Goal: Information Seeking & Learning: Learn about a topic

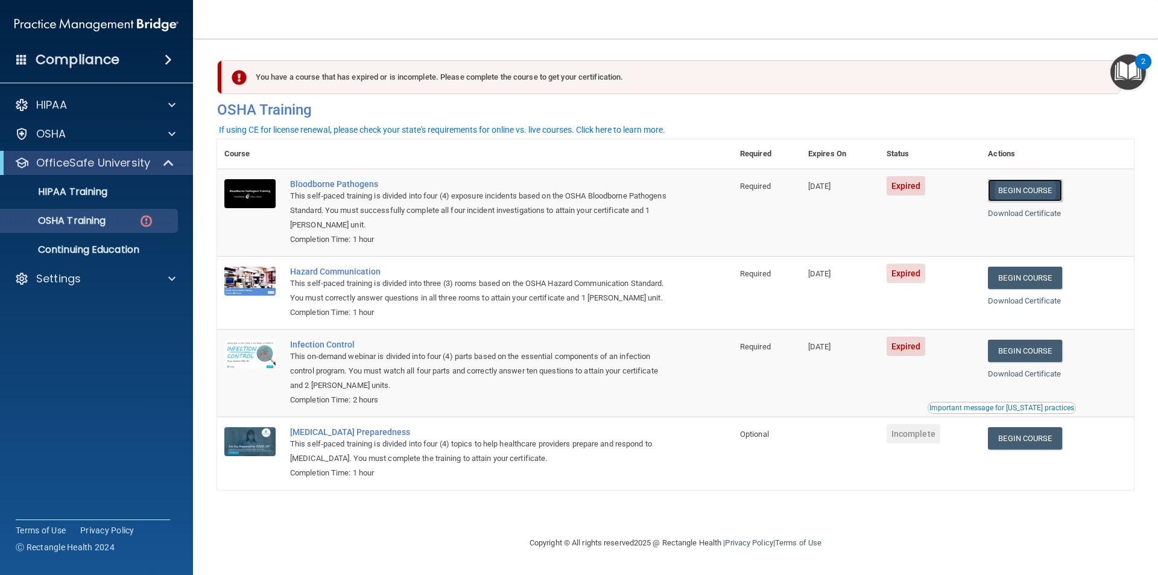
click at [1040, 192] on link "Begin Course" at bounding box center [1025, 190] width 74 height 22
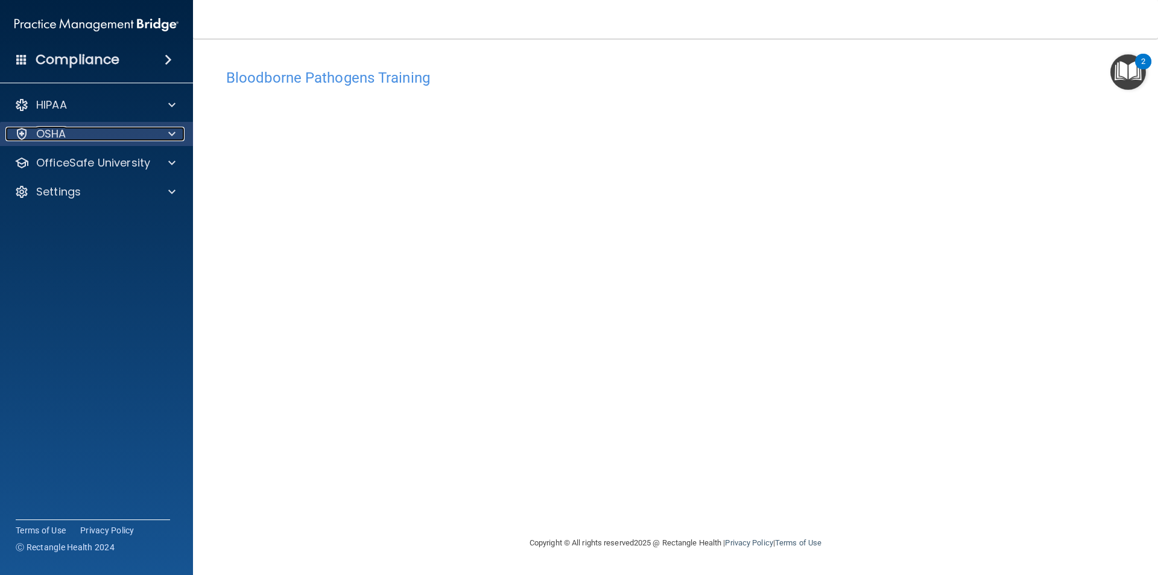
click at [106, 137] on div "OSHA" at bounding box center [80, 134] width 150 height 14
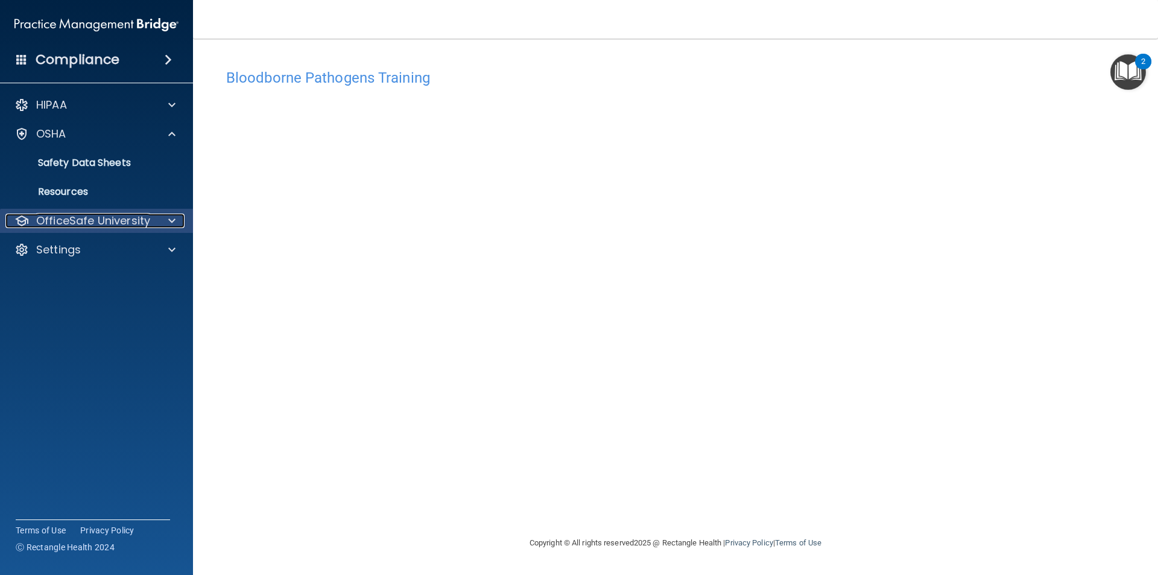
click at [60, 217] on p "OfficeSafe University" at bounding box center [93, 221] width 114 height 14
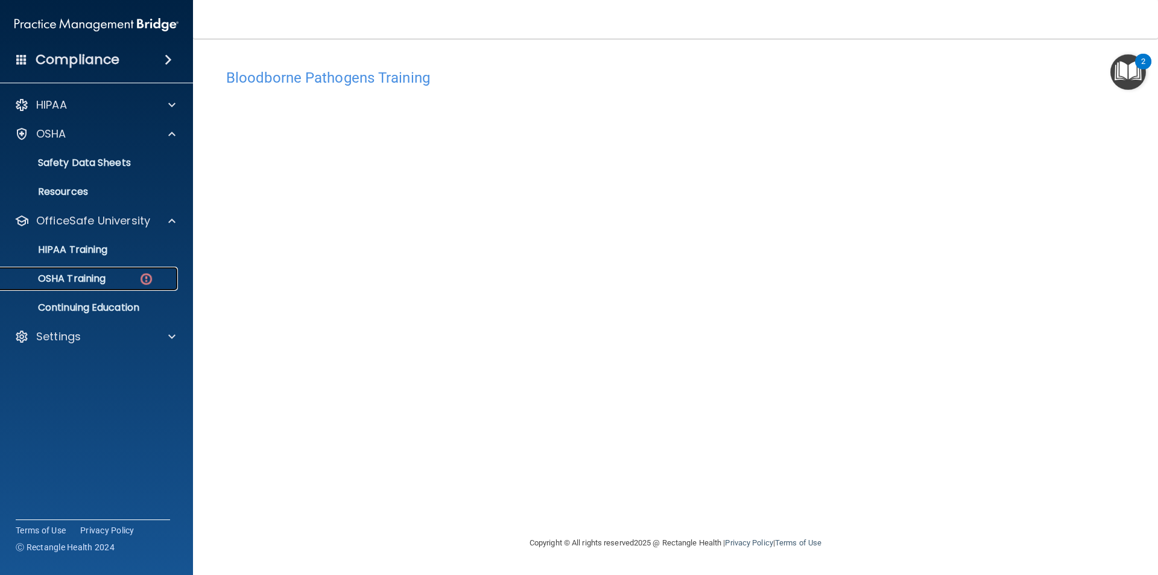
click at [75, 282] on p "OSHA Training" at bounding box center [57, 279] width 98 height 12
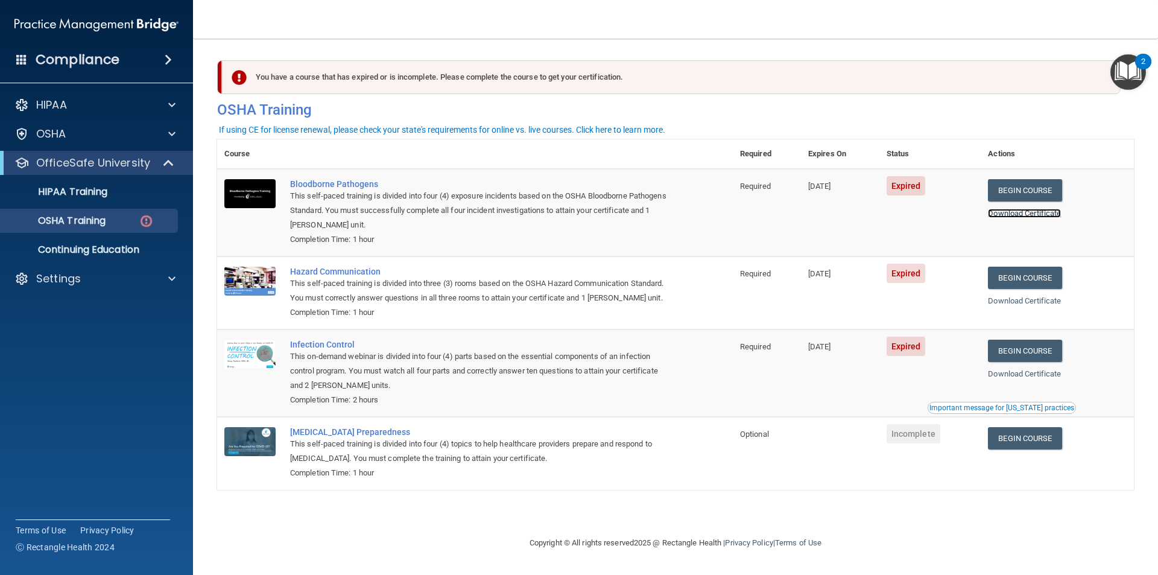
click at [1031, 214] on link "Download Certificate" at bounding box center [1024, 213] width 73 height 9
click at [359, 189] on div "Bloodborne Pathogens" at bounding box center [481, 184] width 382 height 10
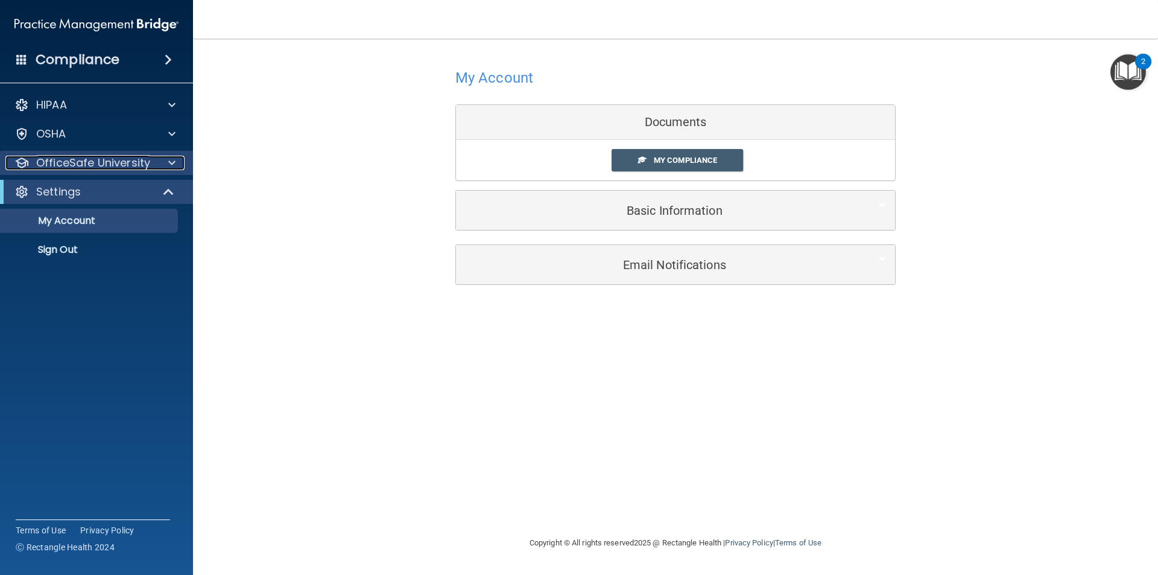
click at [107, 162] on p "OfficeSafe University" at bounding box center [93, 163] width 114 height 14
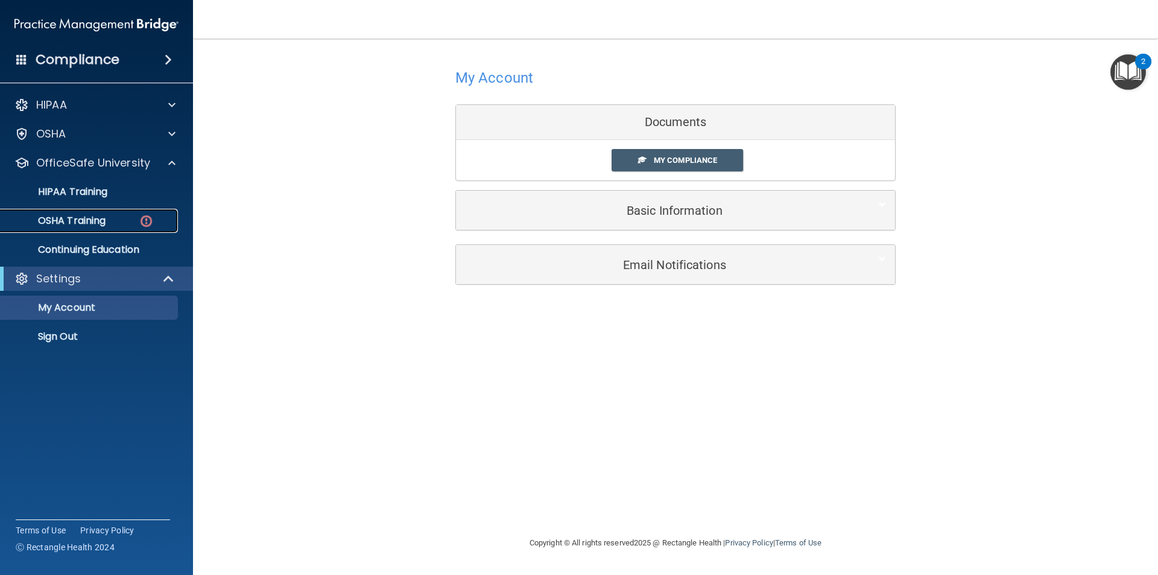
click at [83, 215] on p "OSHA Training" at bounding box center [57, 221] width 98 height 12
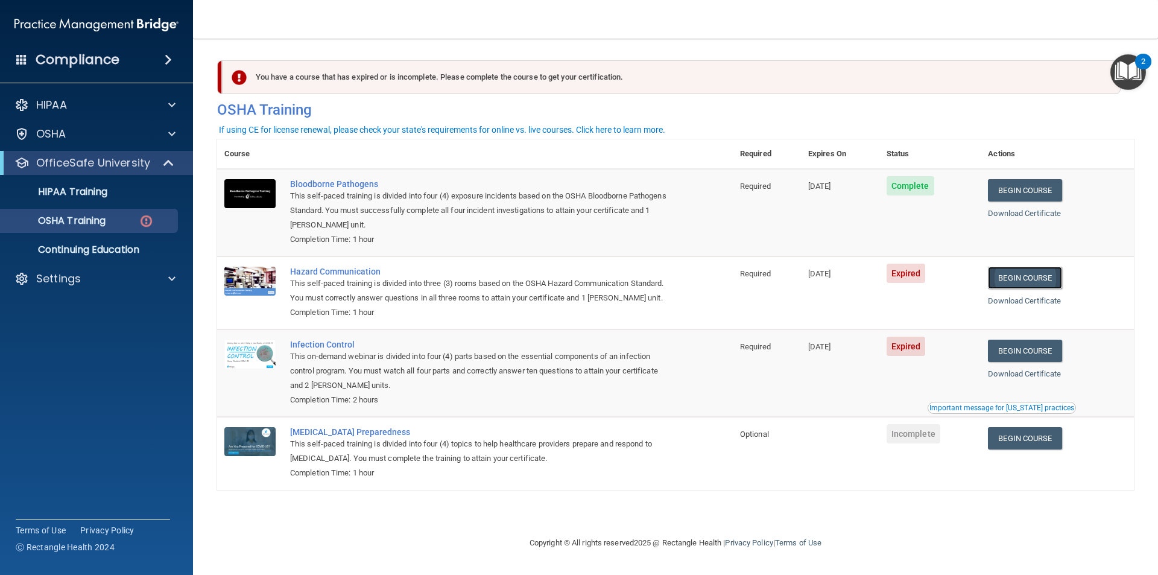
click at [1033, 279] on link "Begin Course" at bounding box center [1025, 278] width 74 height 22
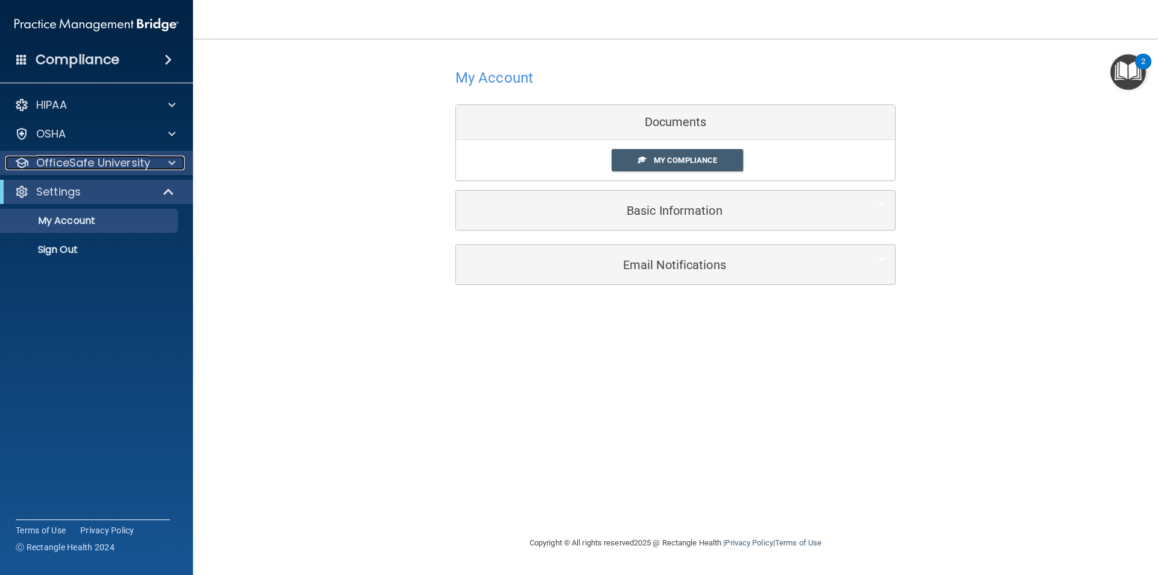
click at [65, 163] on p "OfficeSafe University" at bounding box center [93, 163] width 114 height 14
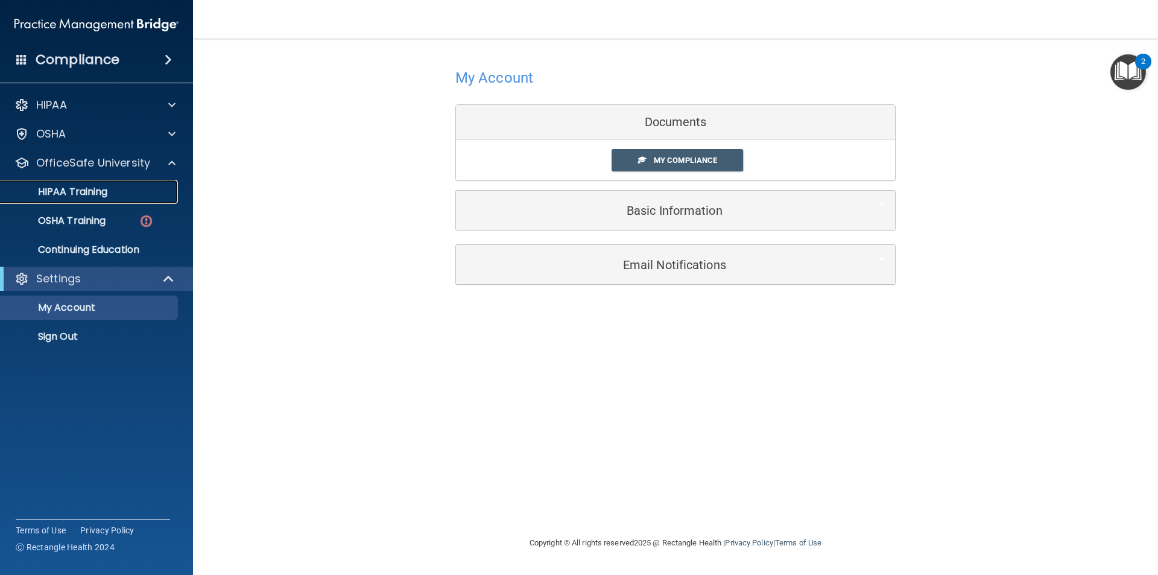
click at [68, 186] on p "HIPAA Training" at bounding box center [58, 192] width 100 height 12
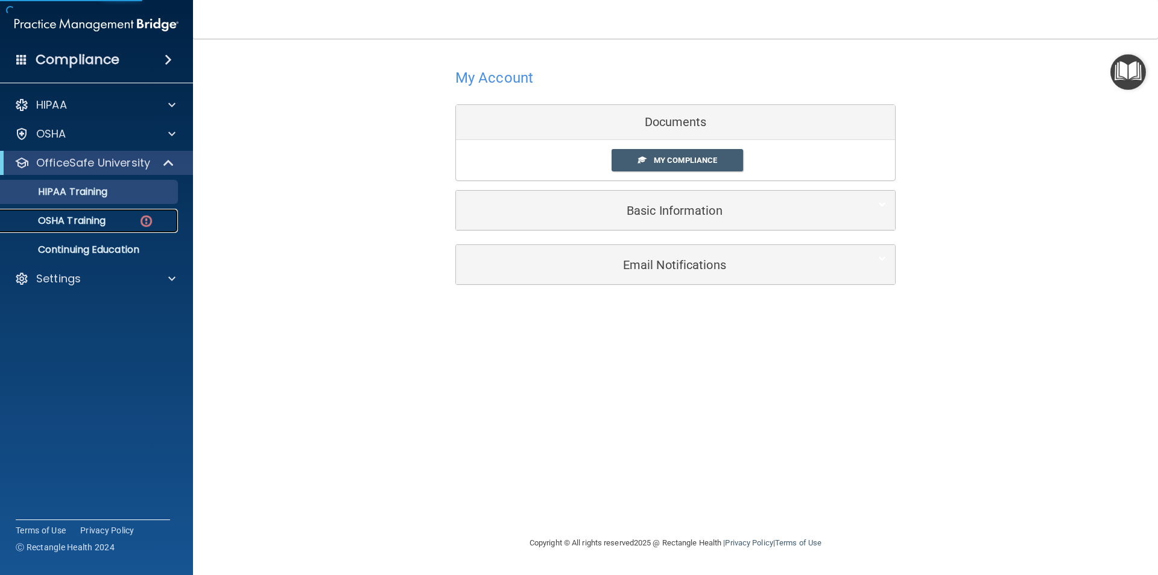
click at [74, 218] on p "OSHA Training" at bounding box center [57, 221] width 98 height 12
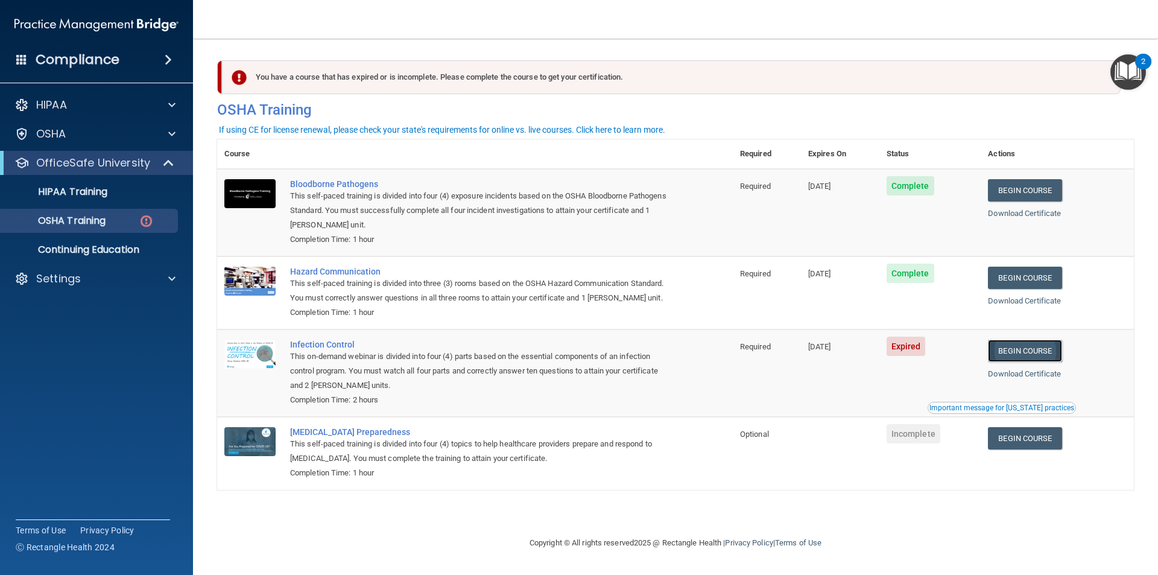
click at [1025, 347] on link "Begin Course" at bounding box center [1025, 351] width 74 height 22
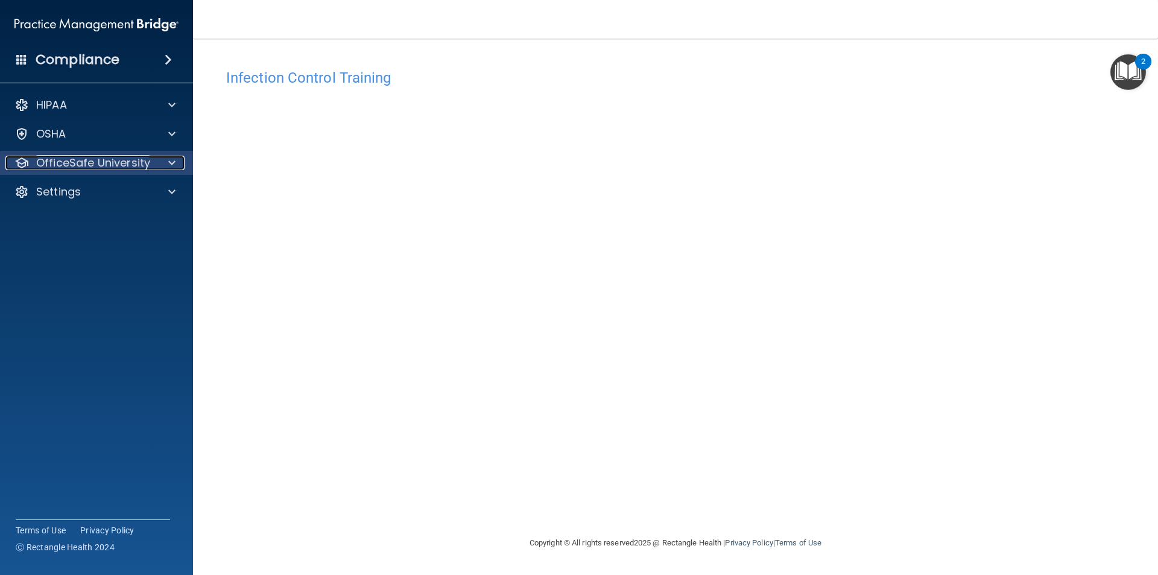
click at [59, 163] on p "OfficeSafe University" at bounding box center [93, 163] width 114 height 14
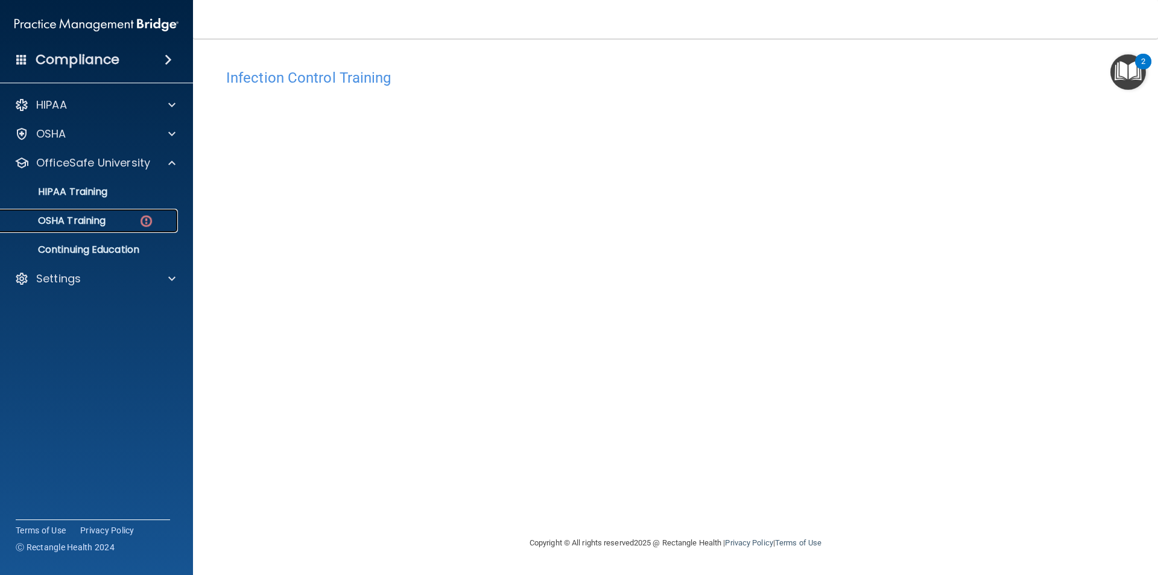
click at [65, 220] on p "OSHA Training" at bounding box center [57, 221] width 98 height 12
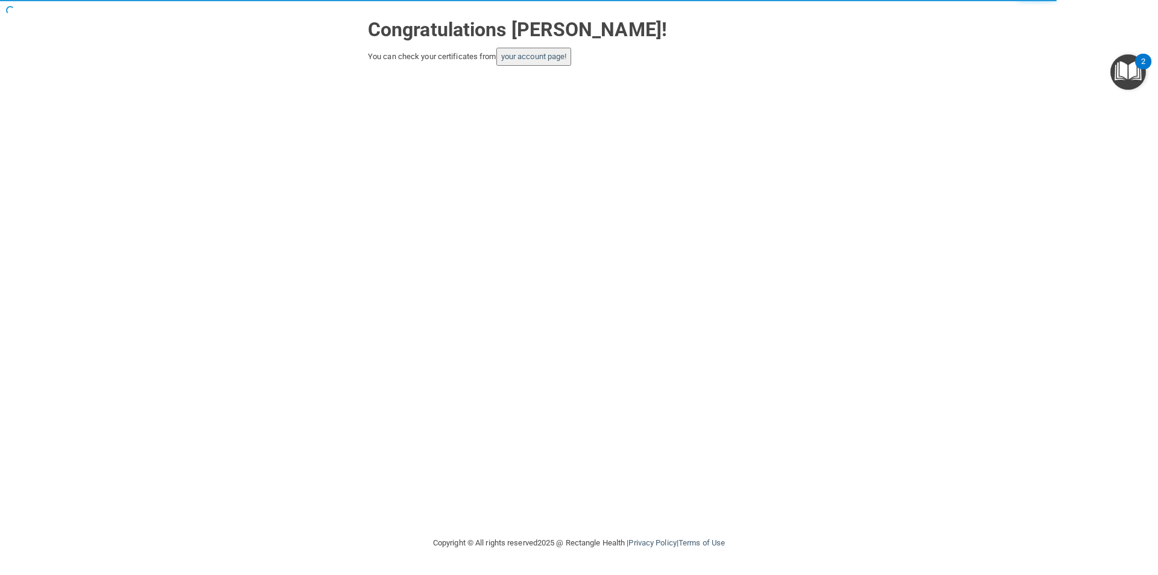
click at [555, 72] on div "Congratulations [PERSON_NAME]! You can check your certificates from your accoun…" at bounding box center [579, 267] width 1110 height 511
click at [544, 59] on link "your account page!" at bounding box center [534, 56] width 66 height 9
